Goal: Task Accomplishment & Management: Use online tool/utility

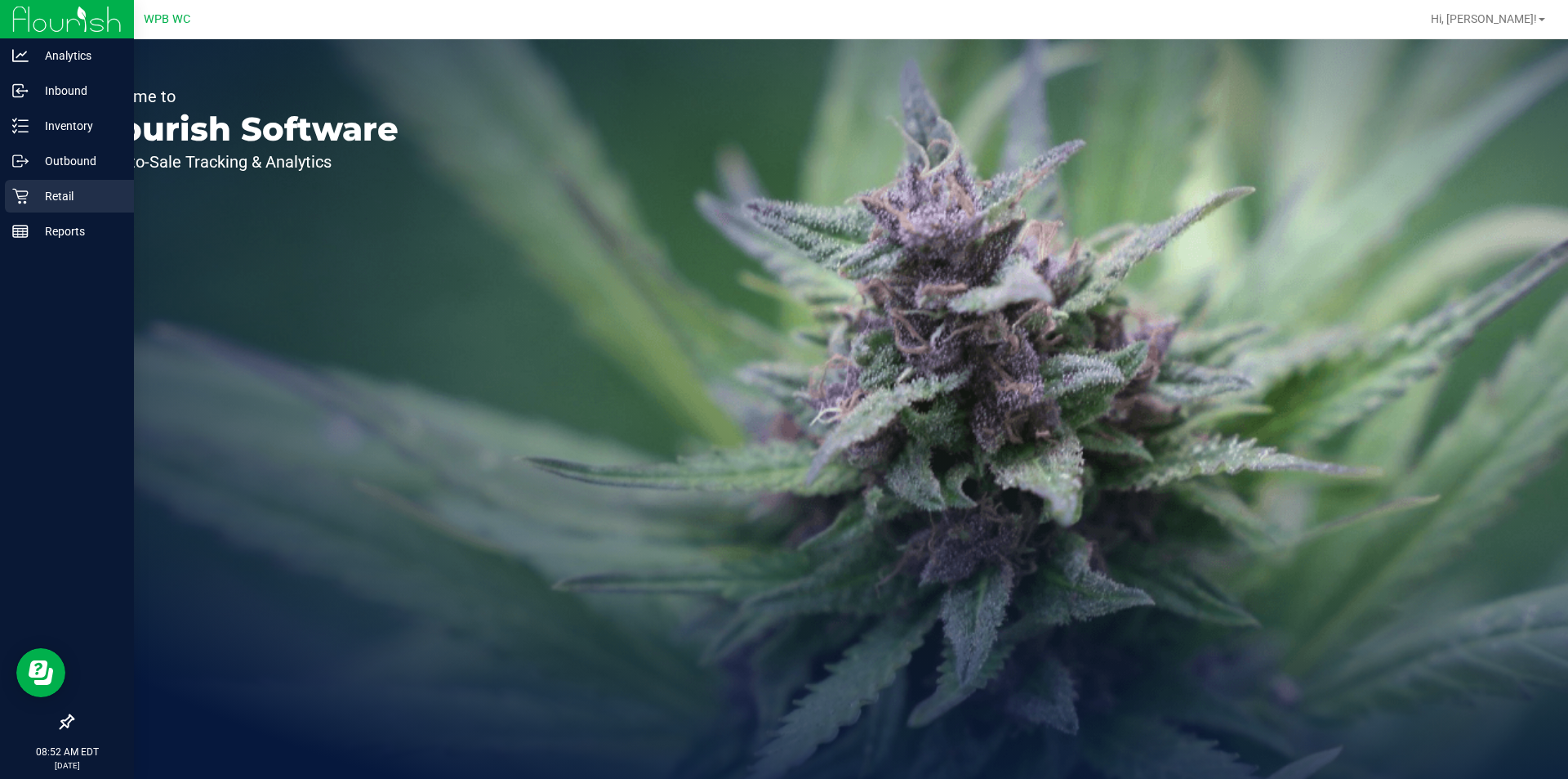
click at [18, 192] on icon at bounding box center [20, 196] width 16 height 16
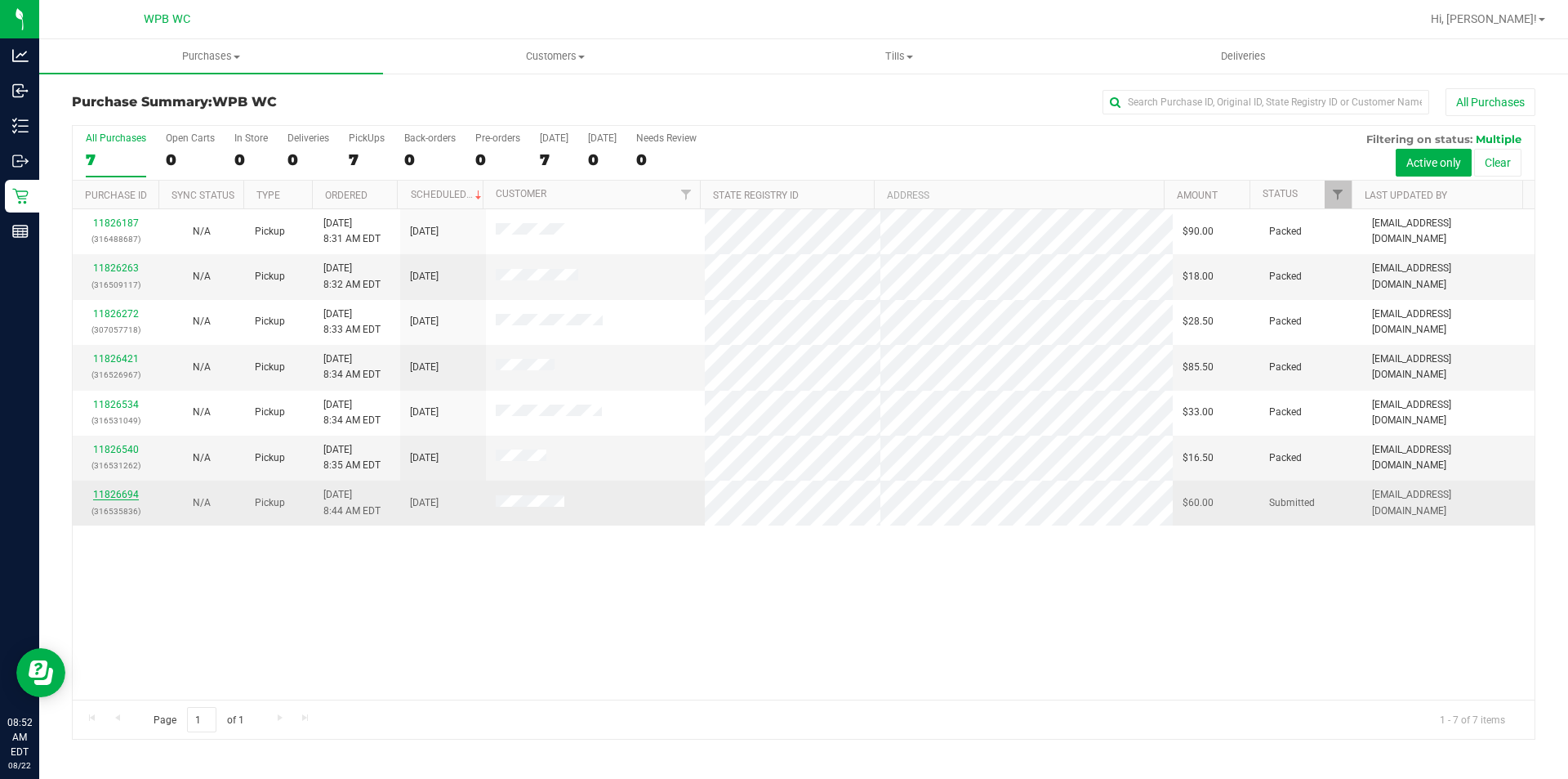
click at [116, 495] on link "11826694" at bounding box center [116, 494] width 46 height 12
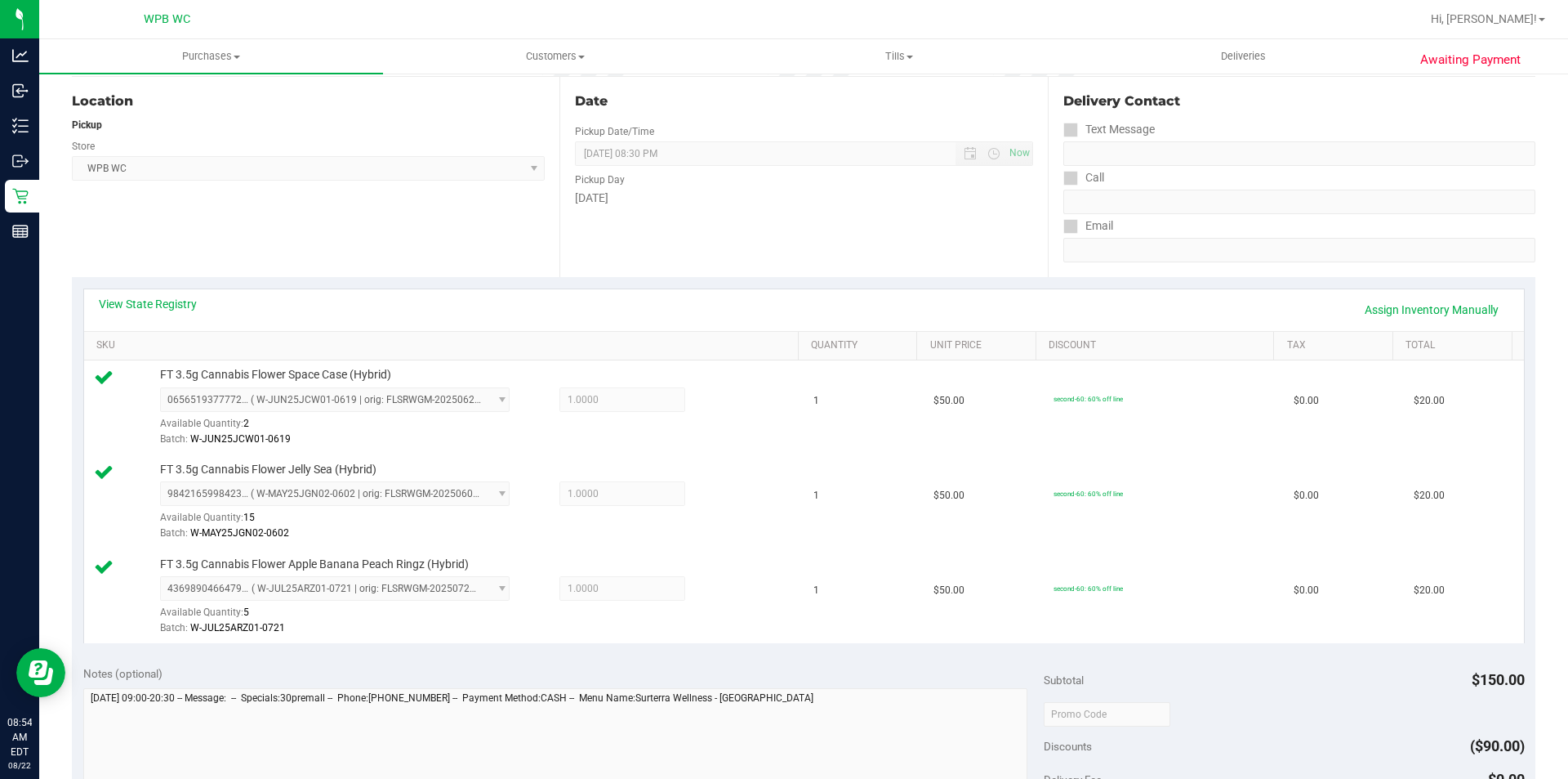
scroll to position [409, 0]
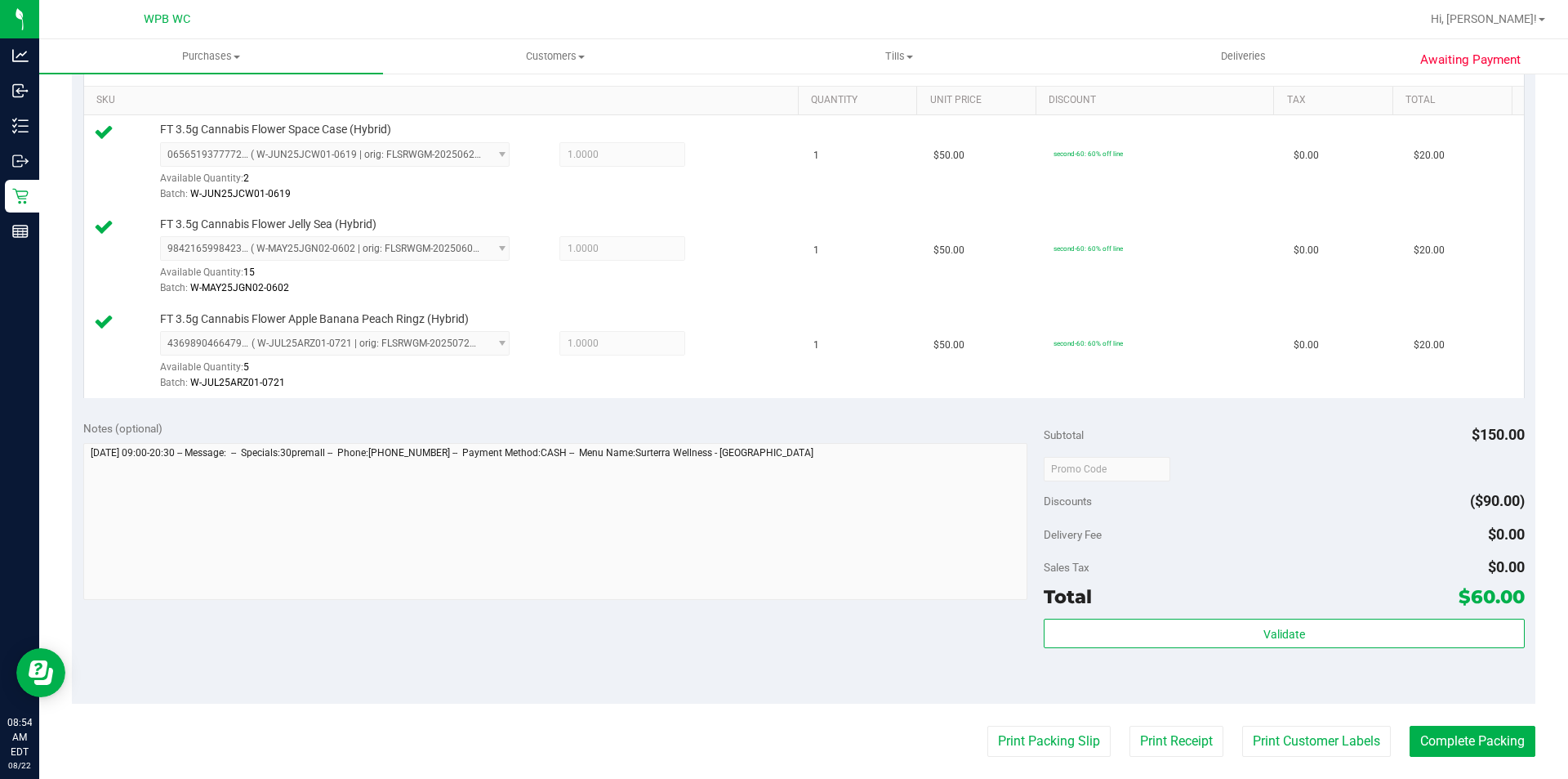
click at [1141, 658] on div "Validate" at bounding box center [1284, 655] width 480 height 74
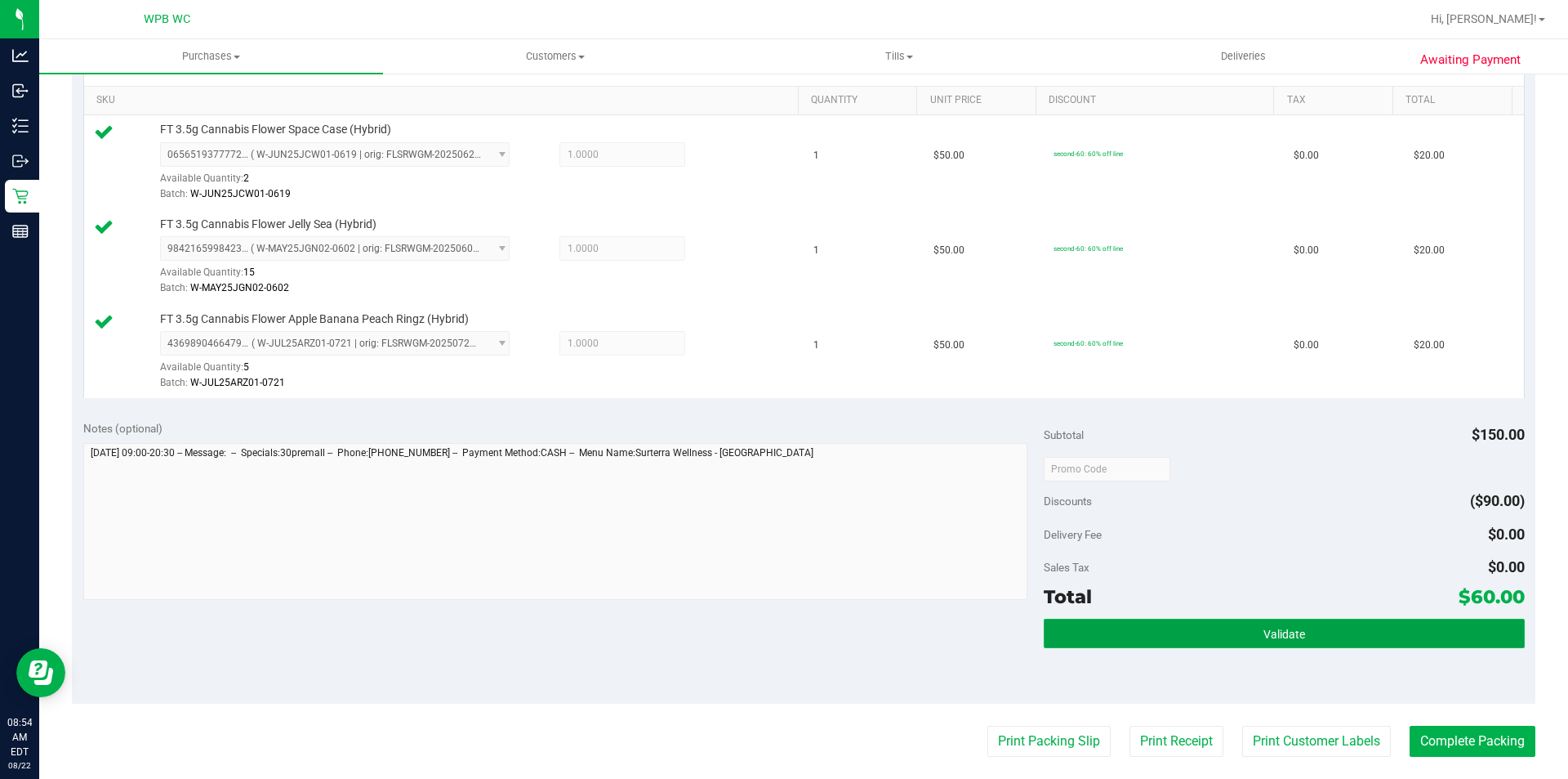
click at [1144, 628] on button "Validate" at bounding box center [1284, 633] width 480 height 29
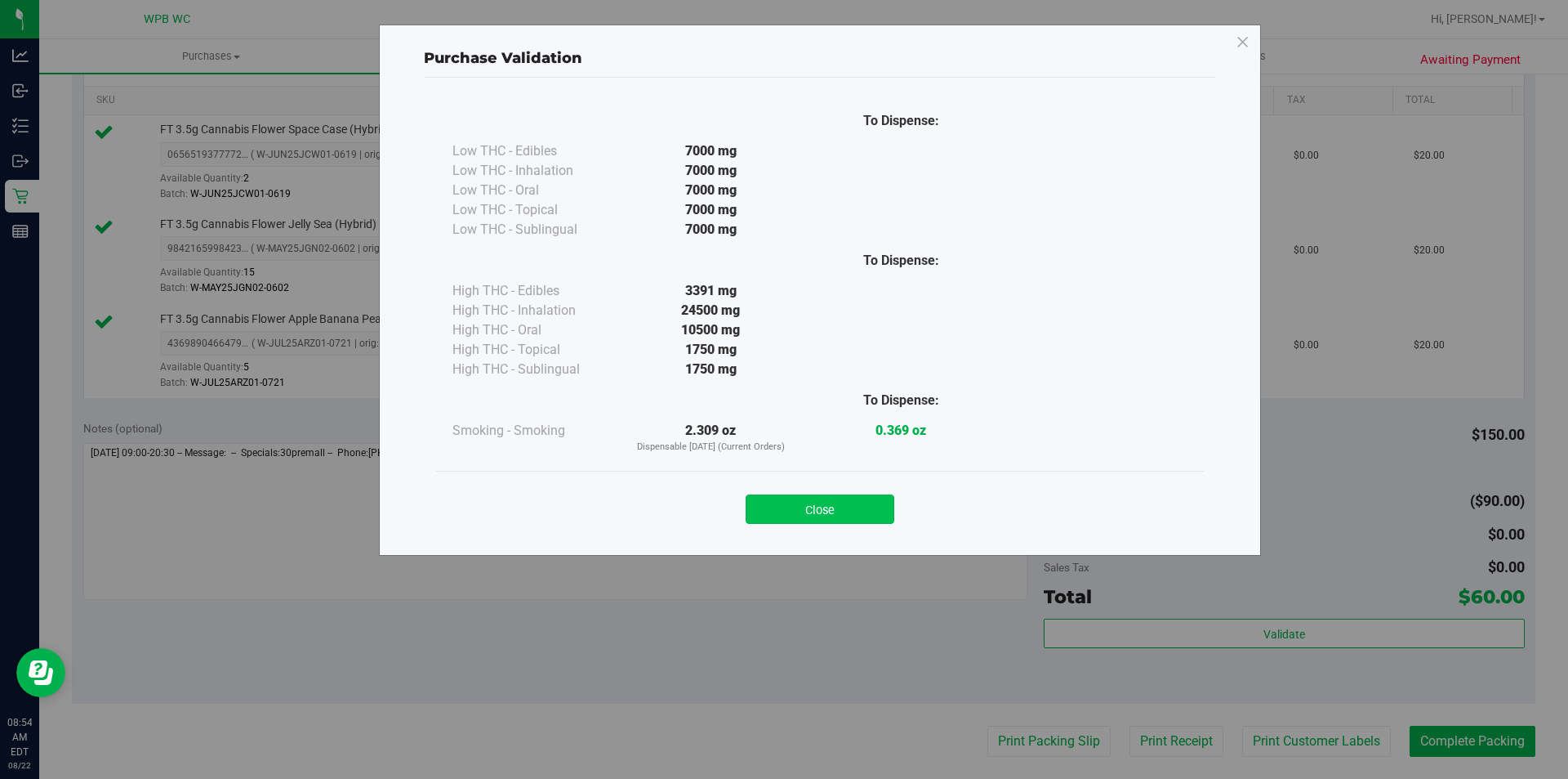
click at [874, 504] on button "Close" at bounding box center [820, 509] width 149 height 29
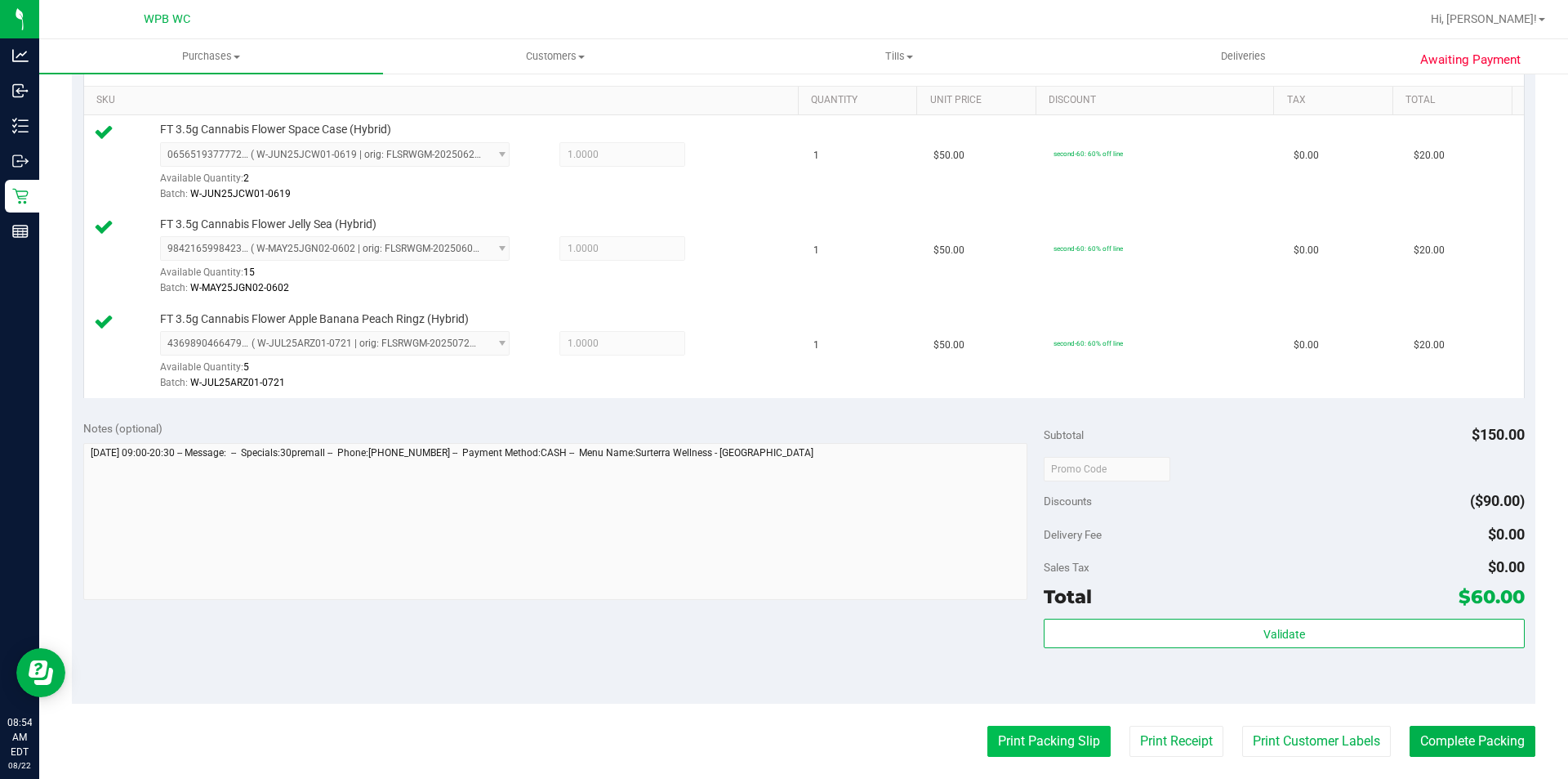
click at [1063, 750] on button "Print Packing Slip" at bounding box center [1048, 742] width 123 height 31
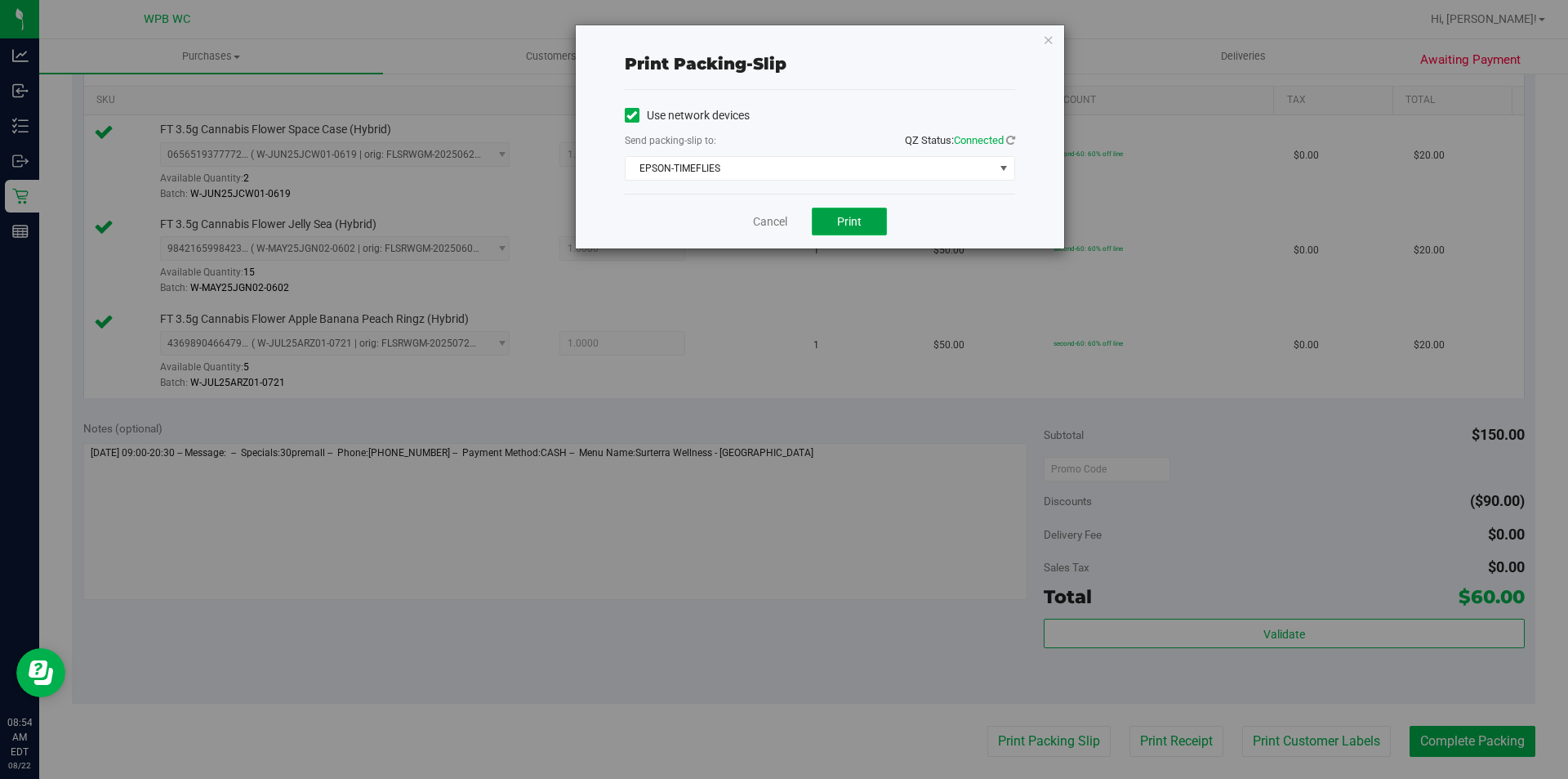
click at [834, 227] on button "Print" at bounding box center [849, 222] width 75 height 27
click at [1050, 43] on icon "button" at bounding box center [1048, 39] width 12 height 20
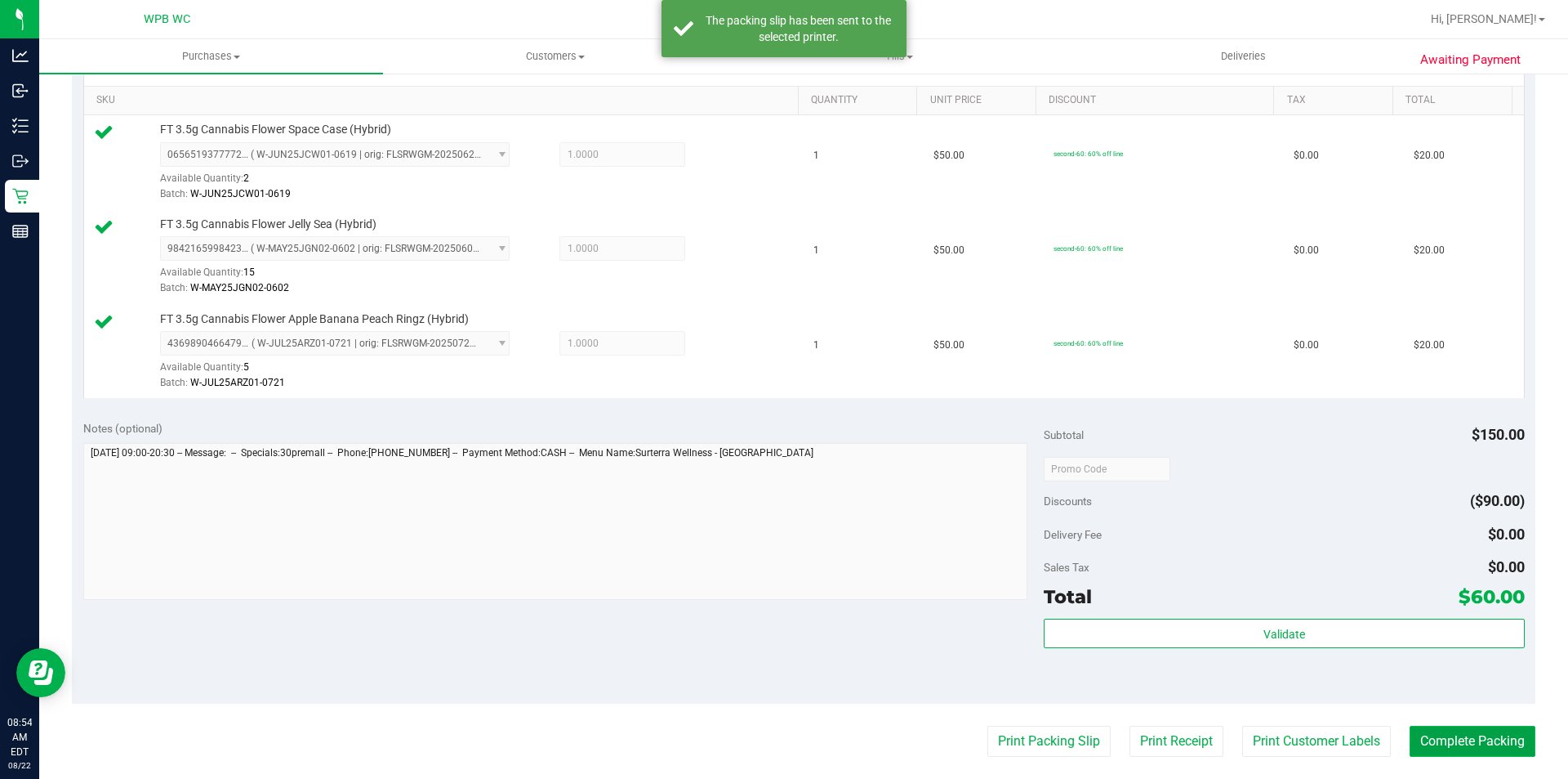
click at [1442, 733] on button "Complete Packing" at bounding box center [1472, 742] width 126 height 31
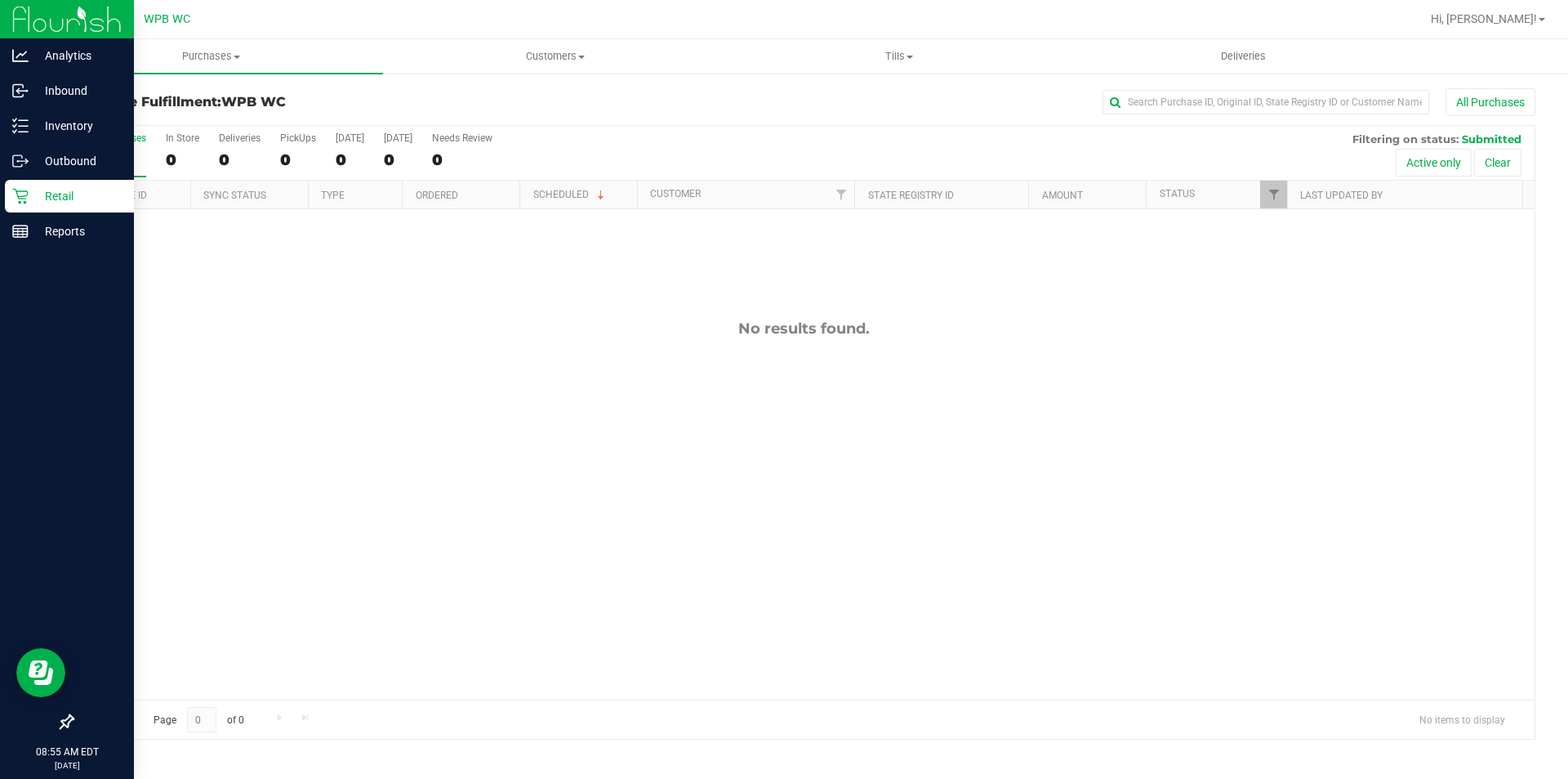
click at [23, 207] on div "Retail" at bounding box center [69, 196] width 129 height 33
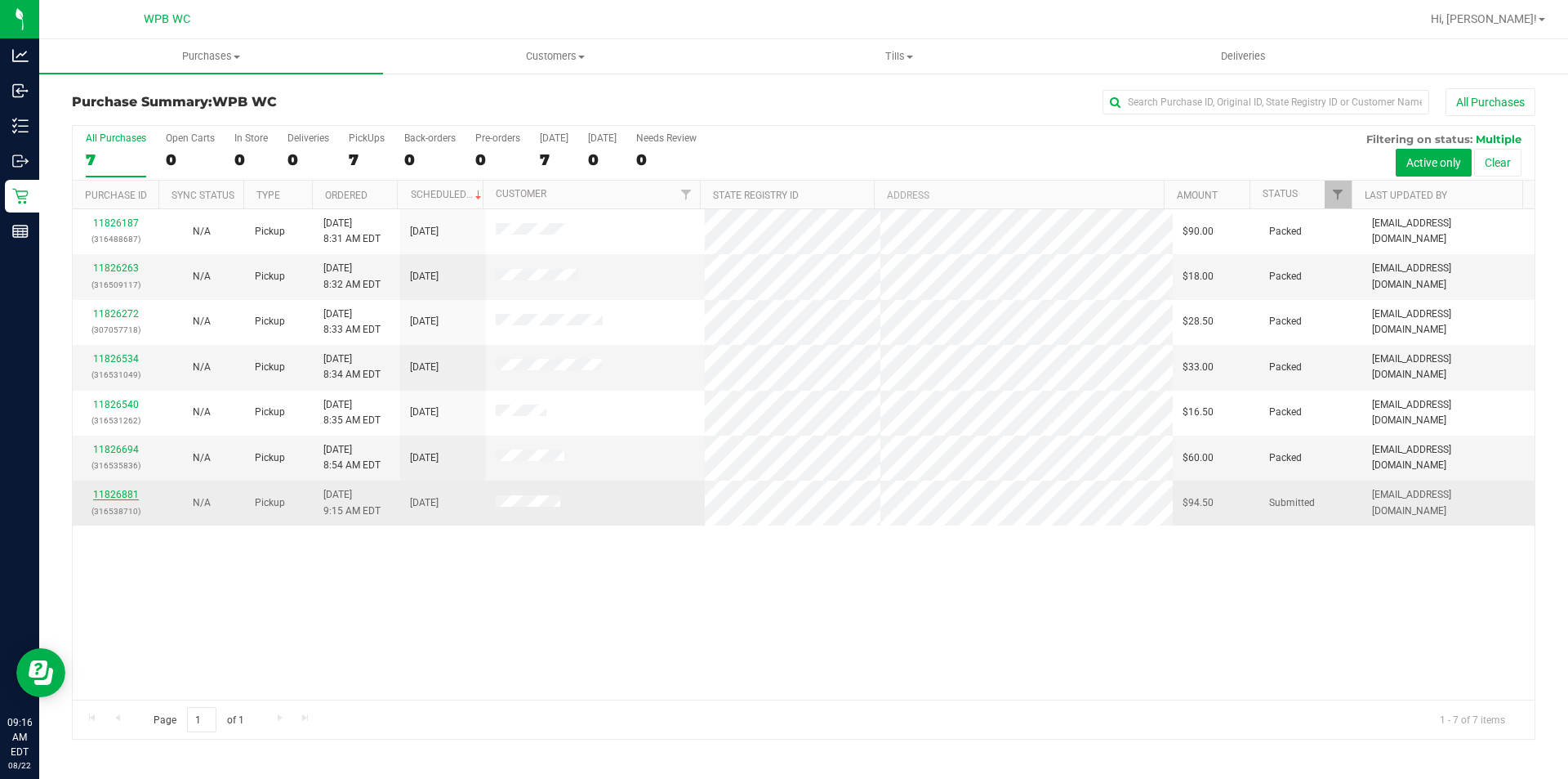
click at [114, 499] on link "11826881" at bounding box center [116, 494] width 46 height 12
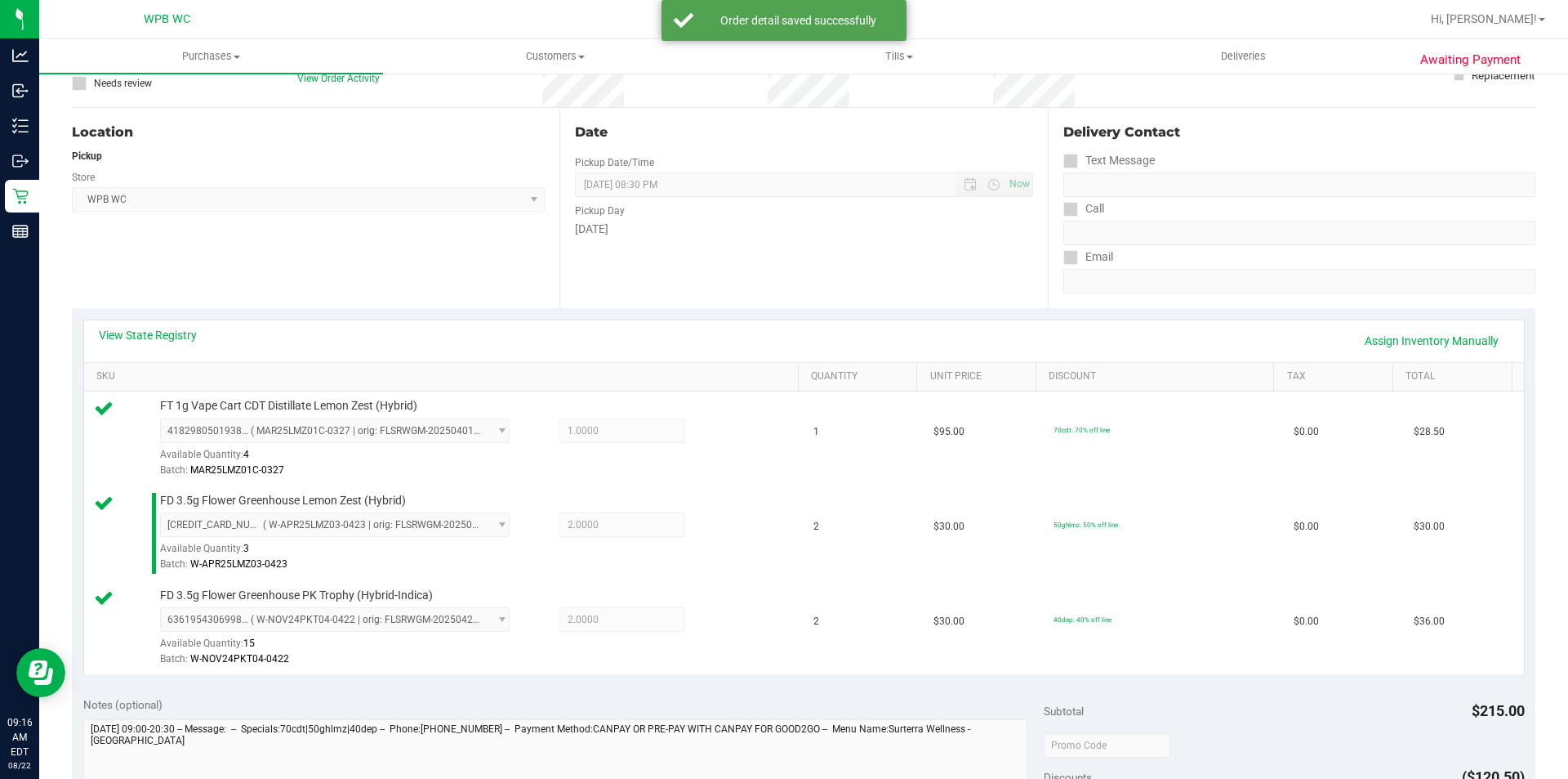
scroll to position [327, 0]
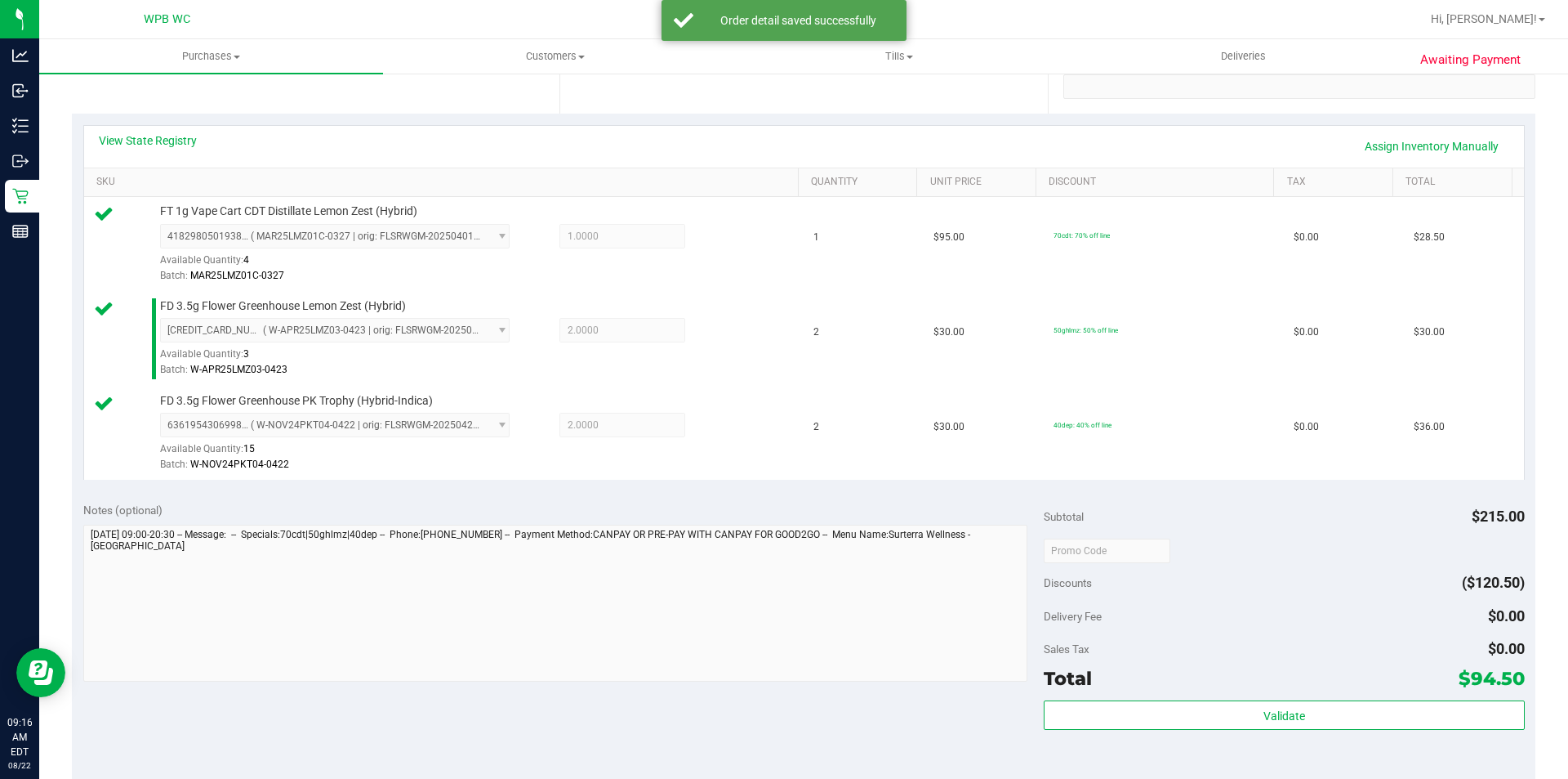
click at [1162, 690] on div "Total $94.50" at bounding box center [1284, 678] width 480 height 29
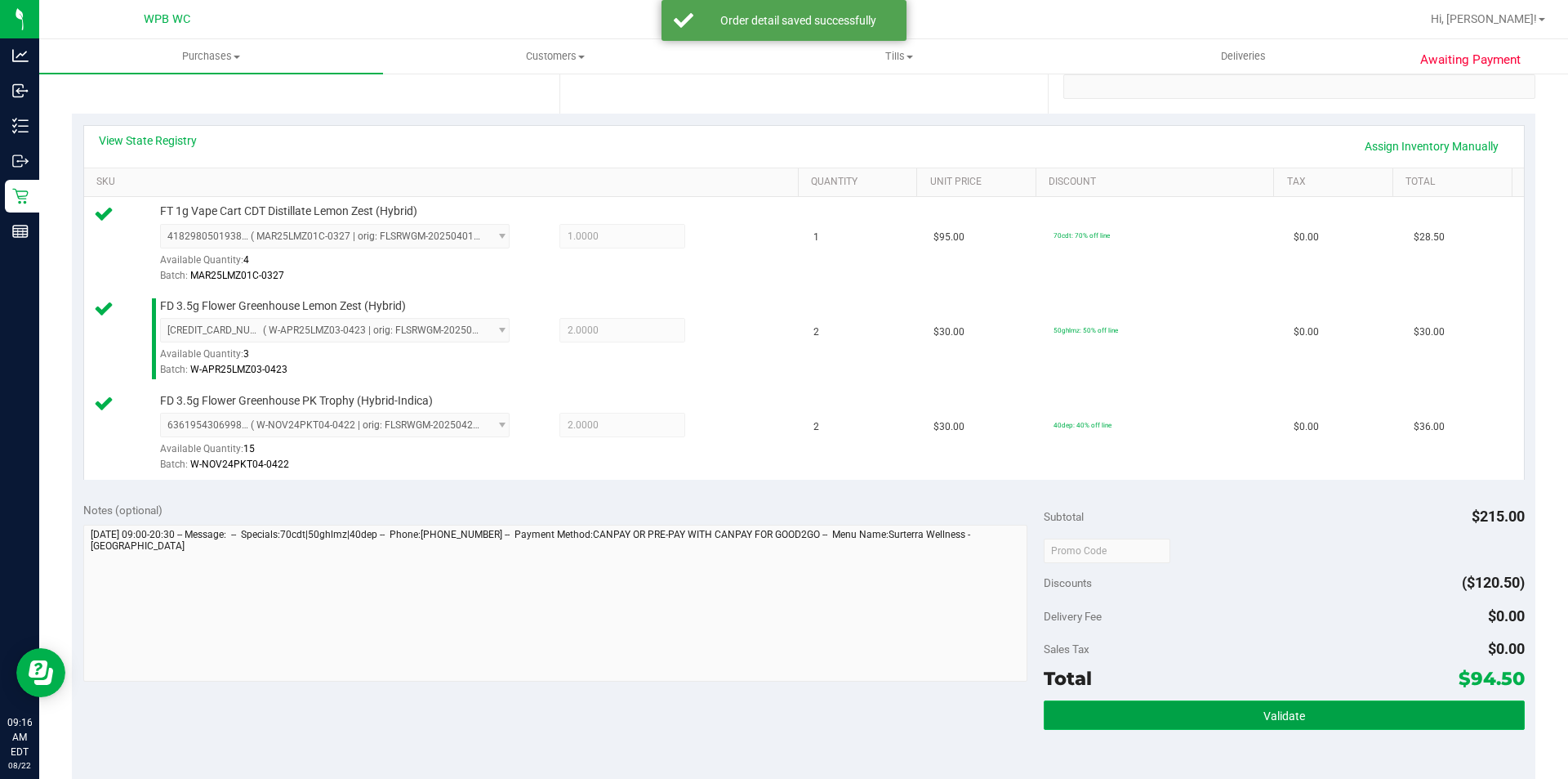
click at [1150, 708] on button "Validate" at bounding box center [1284, 715] width 480 height 29
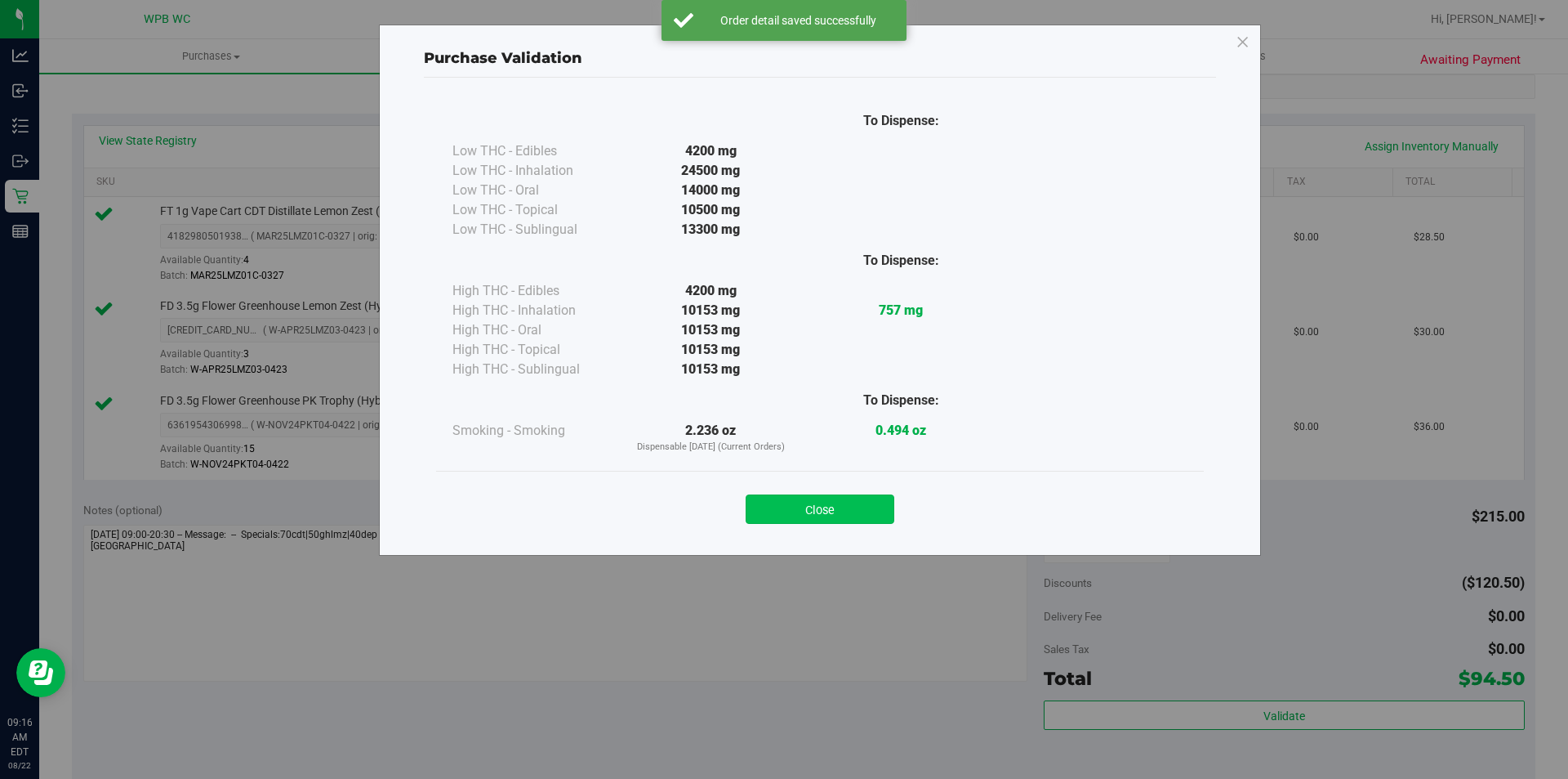
click at [769, 506] on button "Close" at bounding box center [820, 509] width 149 height 29
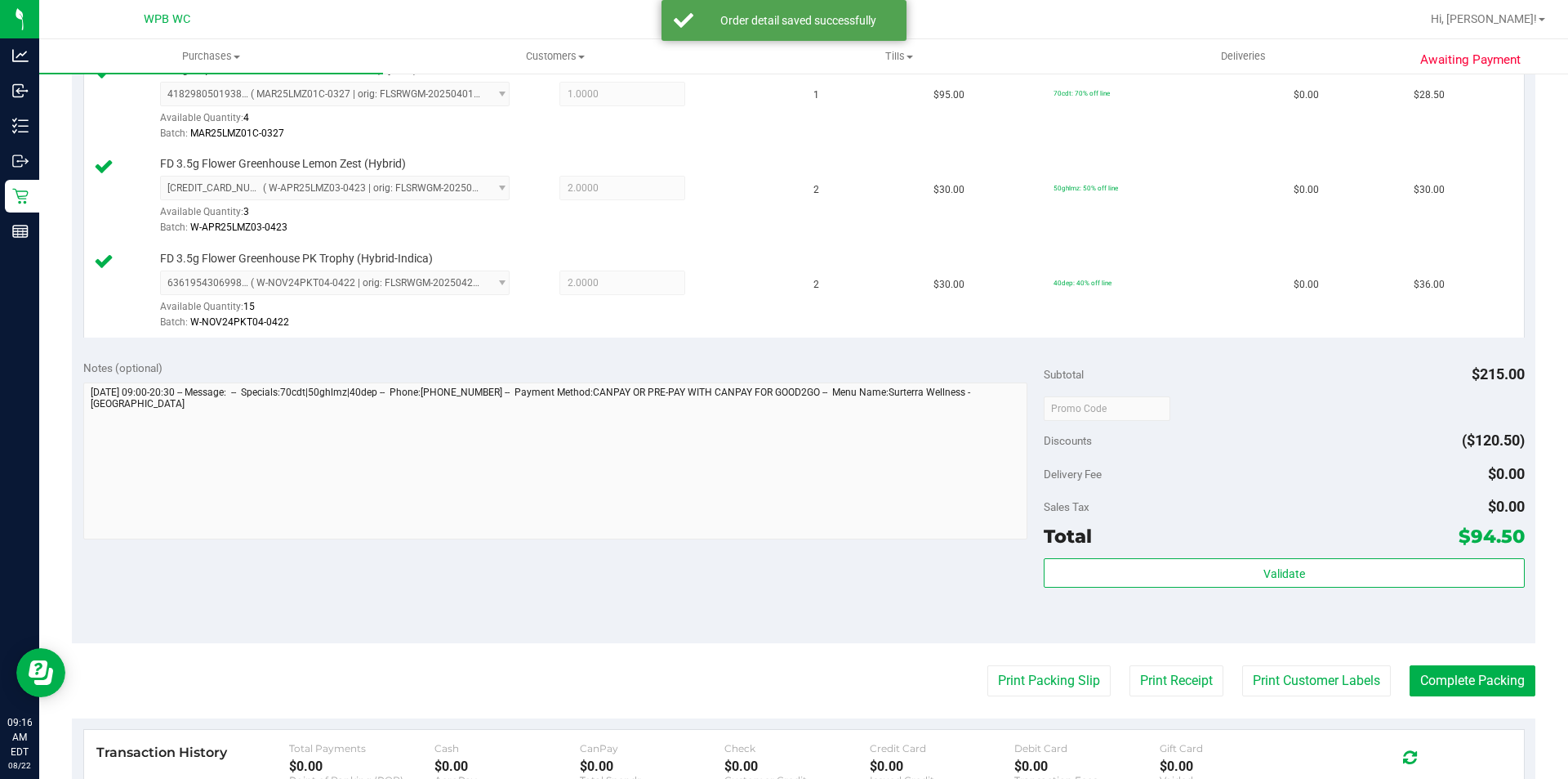
scroll to position [654, 0]
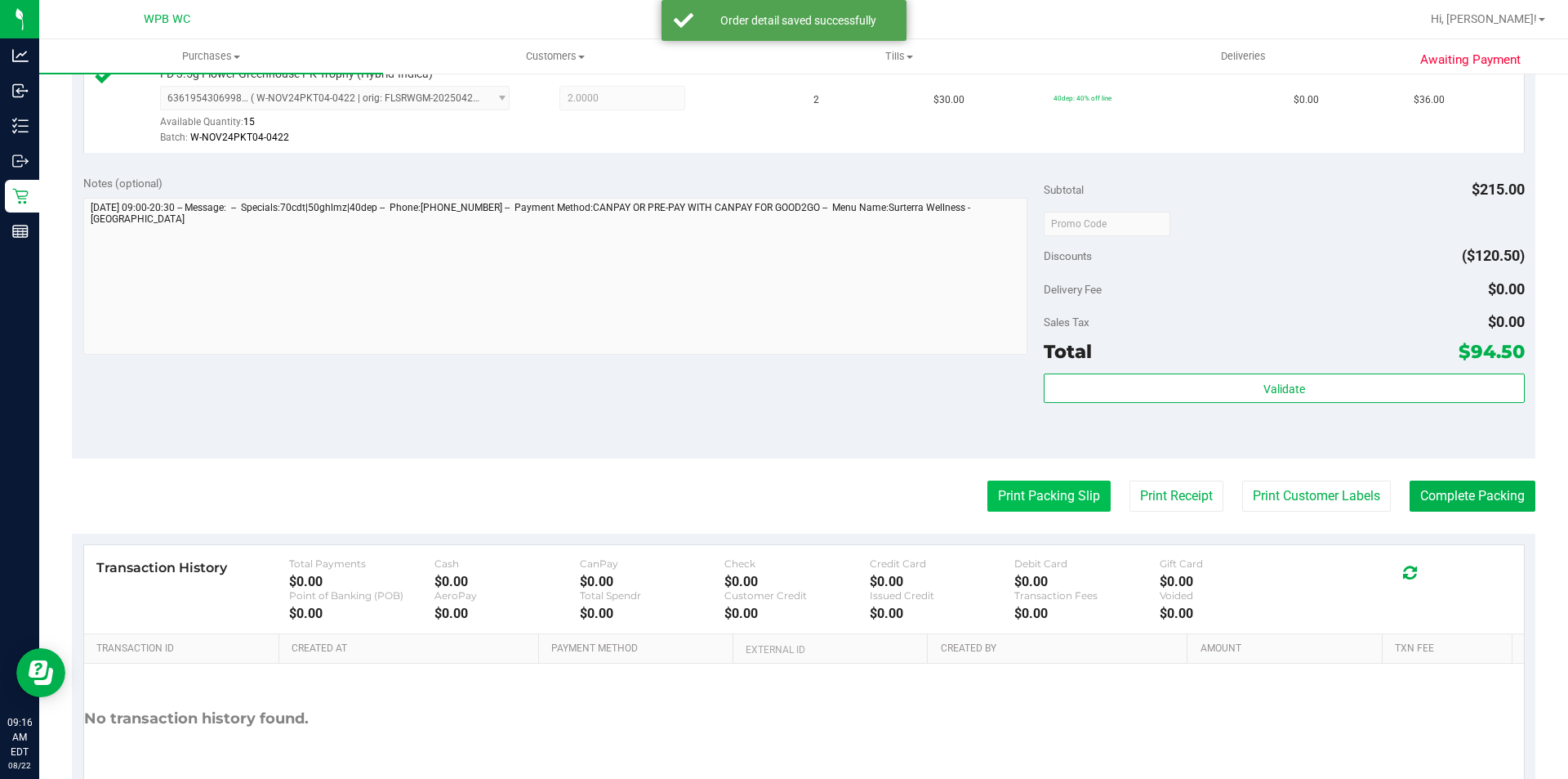
click at [1026, 493] on button "Print Packing Slip" at bounding box center [1048, 496] width 123 height 31
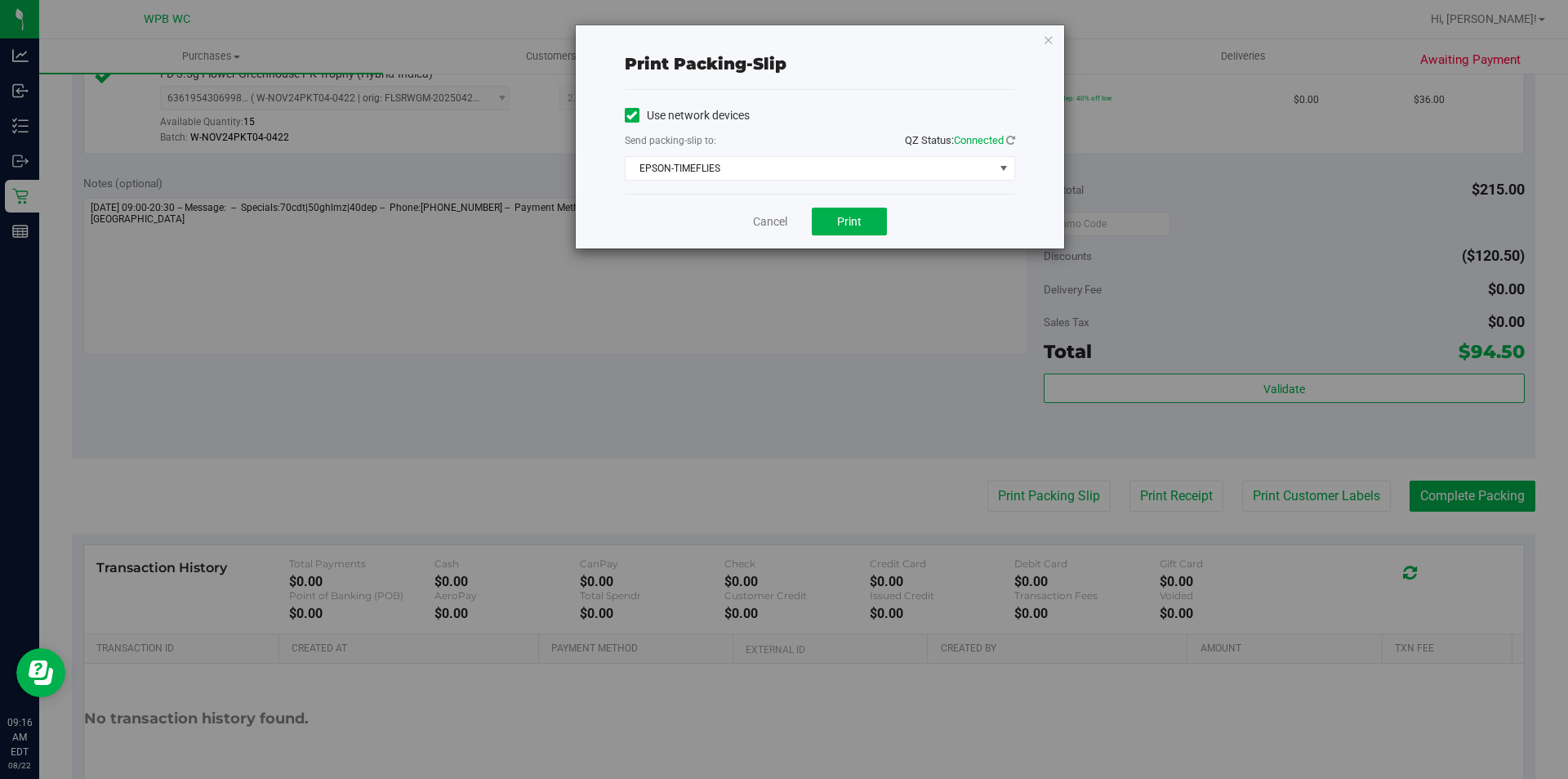
click at [832, 202] on div "Cancel Print" at bounding box center [820, 221] width 390 height 55
click at [833, 215] on button "Print" at bounding box center [849, 222] width 75 height 27
click at [1047, 44] on icon "button" at bounding box center [1048, 39] width 12 height 20
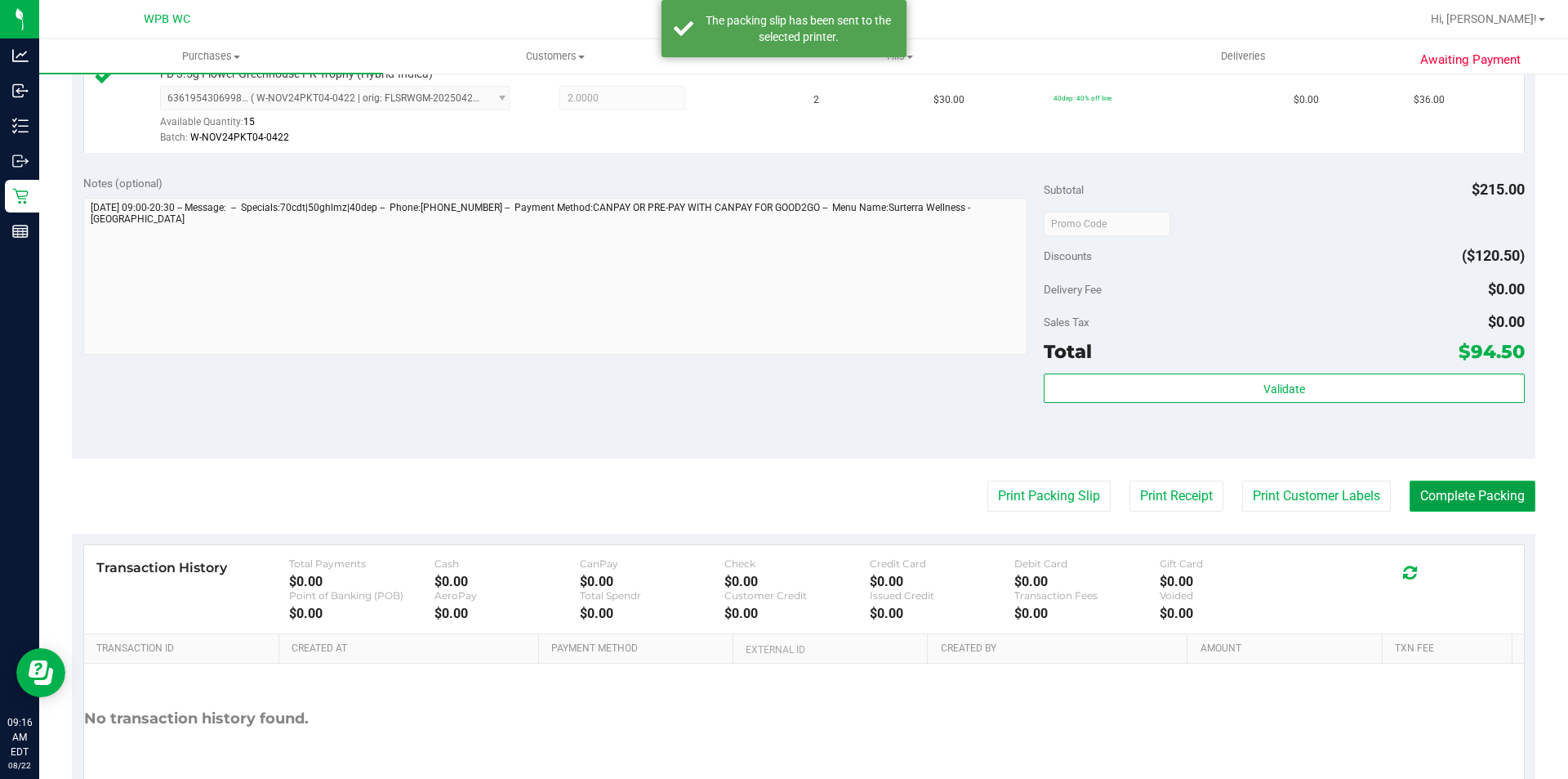
click at [1467, 493] on button "Complete Packing" at bounding box center [1472, 496] width 126 height 31
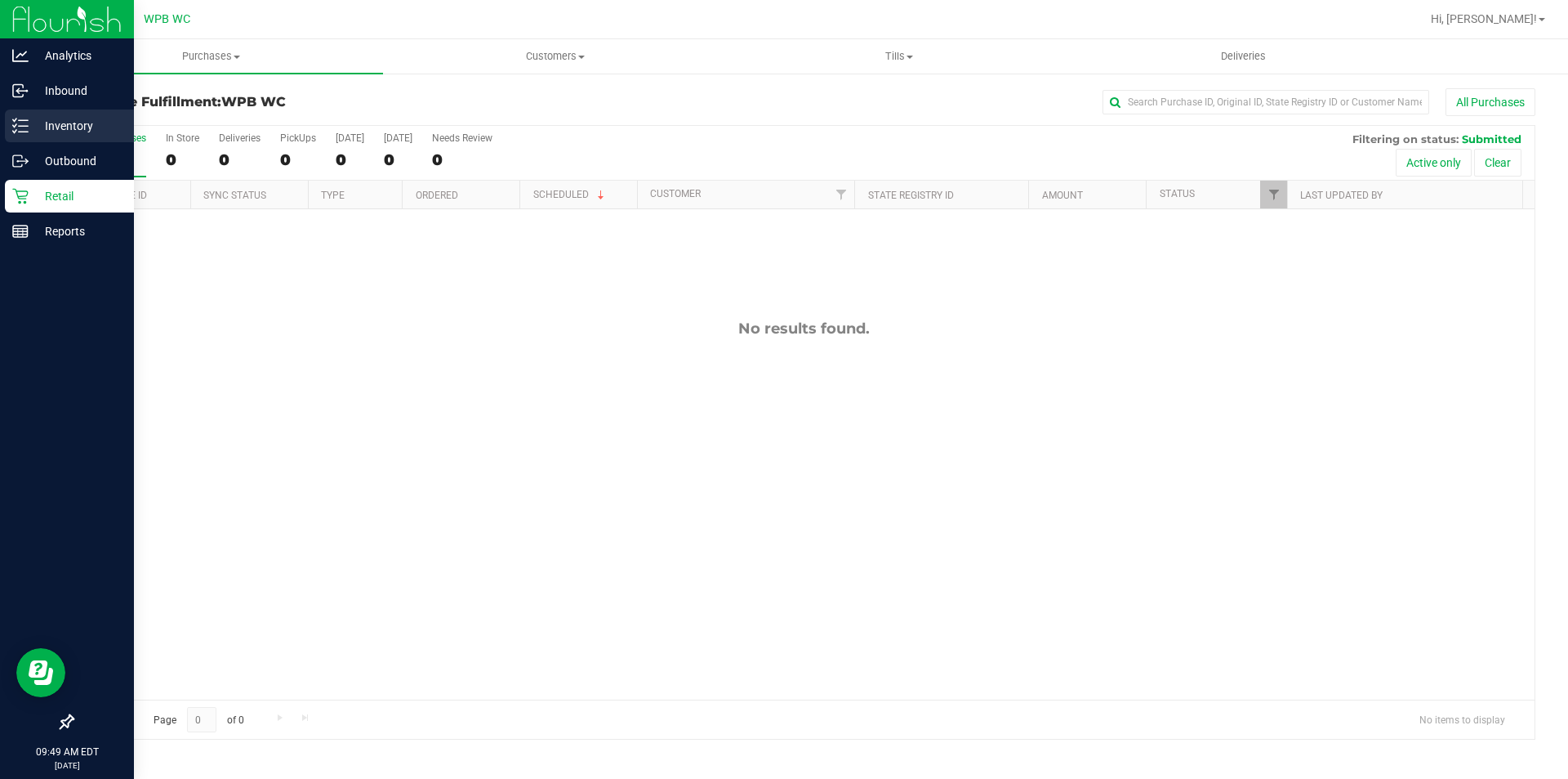
click at [67, 130] on p "Inventory" at bounding box center [77, 126] width 98 height 20
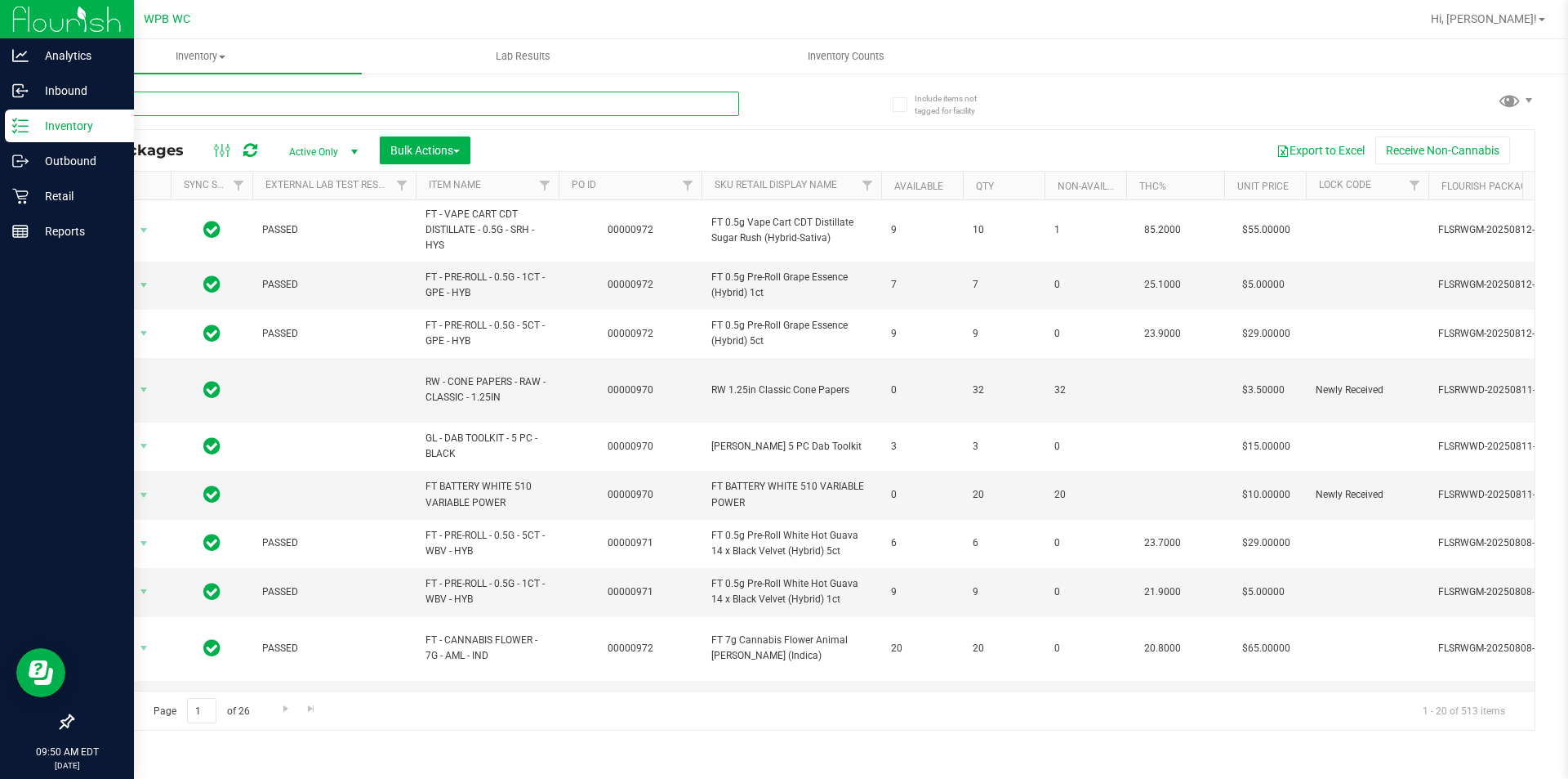
click at [267, 106] on input "text" at bounding box center [406, 103] width 667 height 25
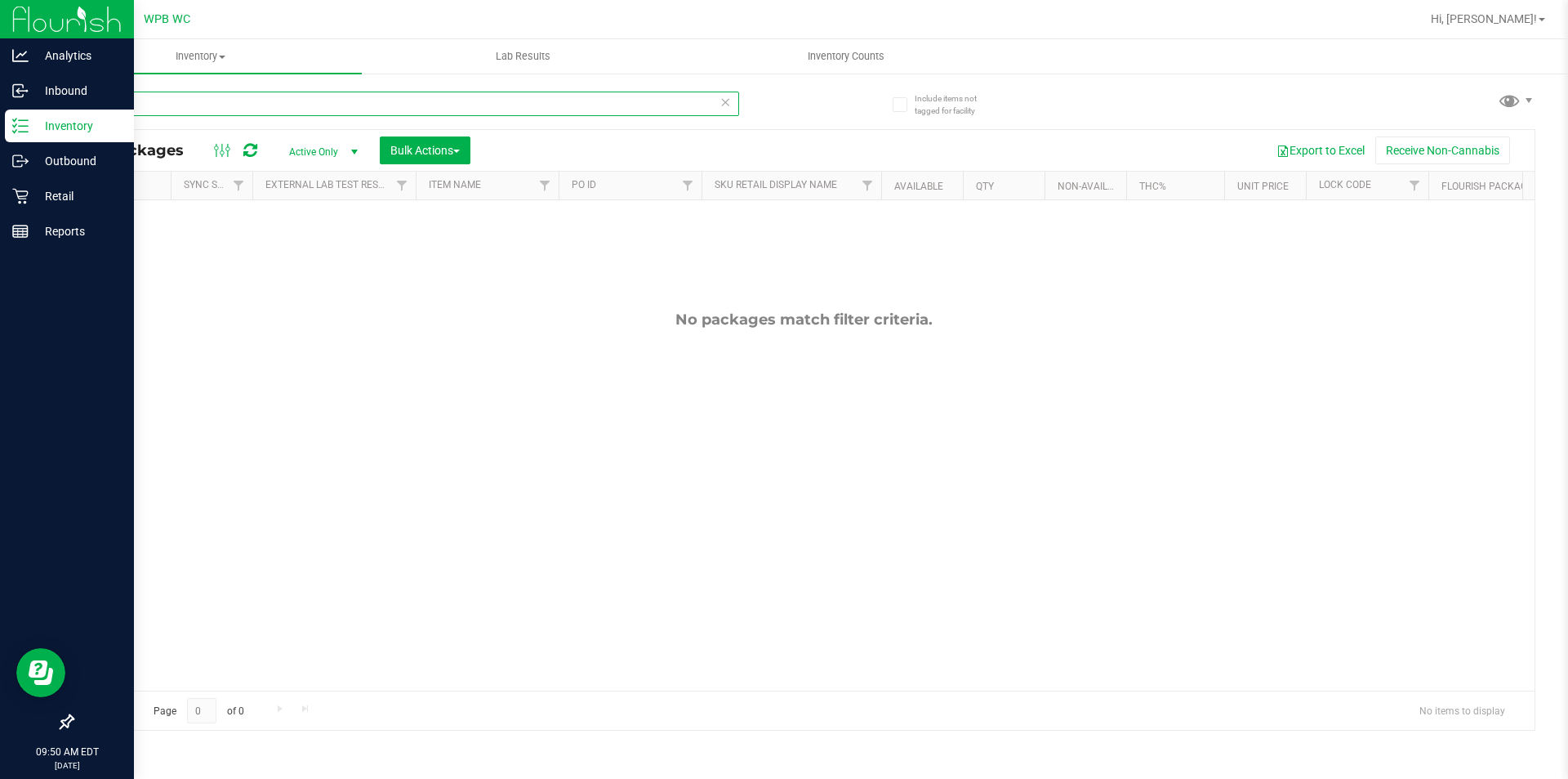
click at [267, 106] on input "clp" at bounding box center [406, 103] width 667 height 25
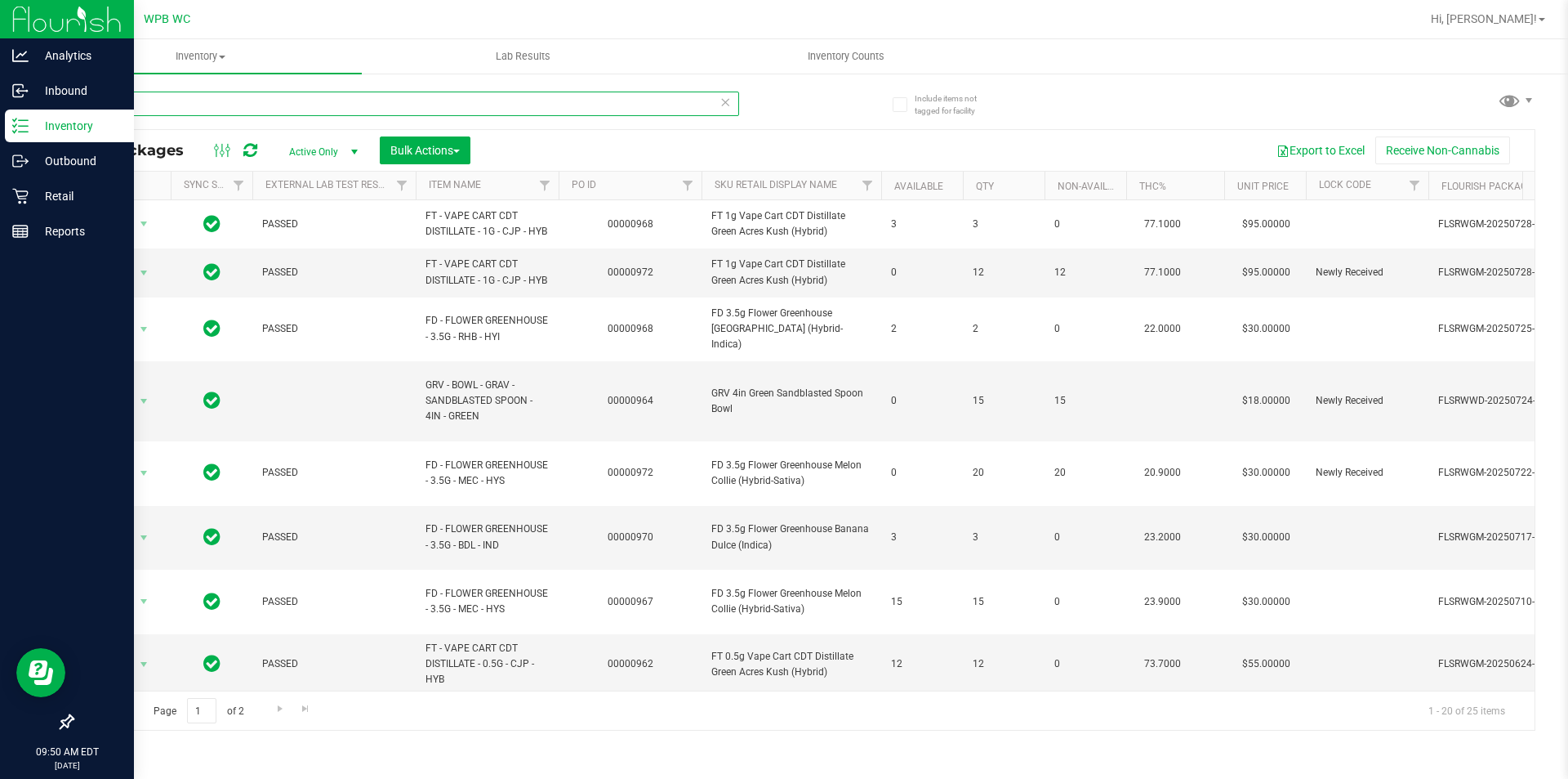
type input "green"
click at [28, 199] on p "Retail" at bounding box center [77, 196] width 98 height 20
